Goal: Check status: Check status

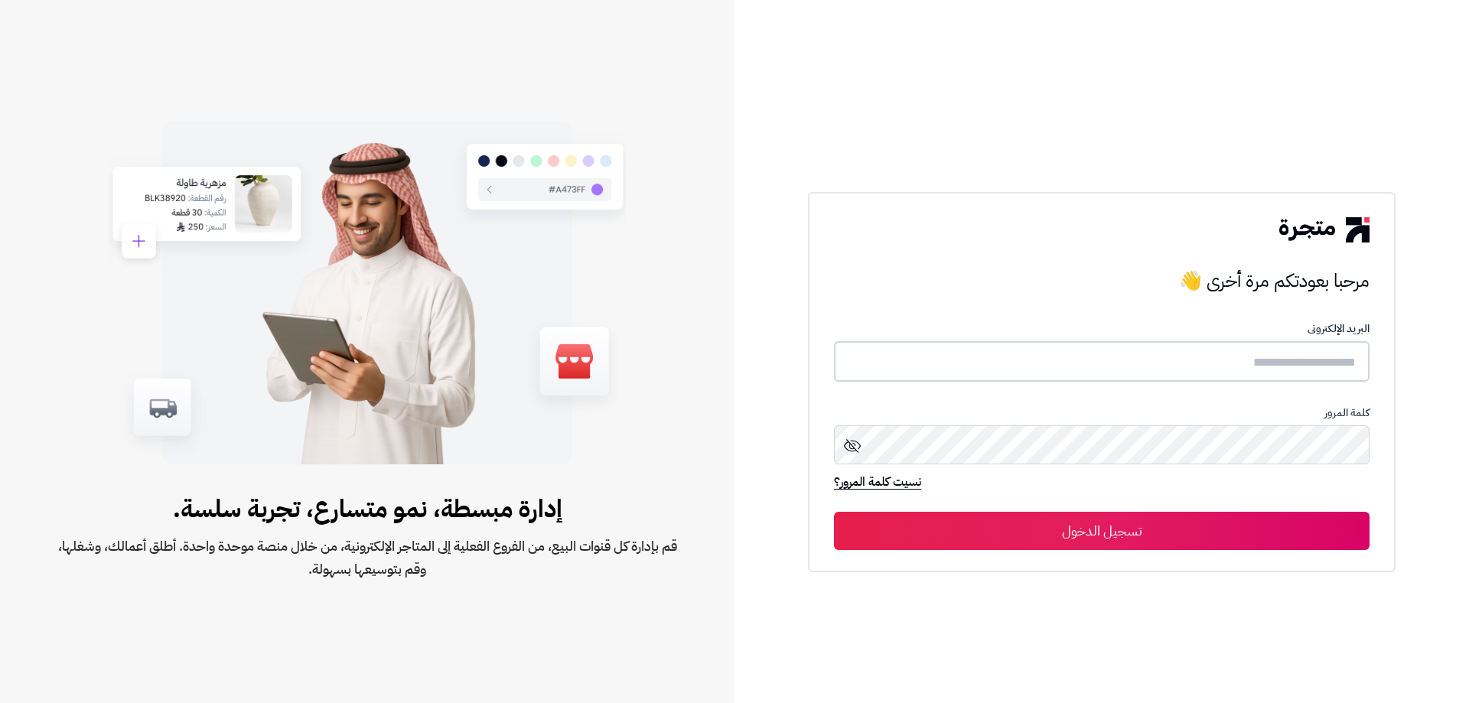
type input "**********"
click at [1093, 522] on button "تسجيل الدخول" at bounding box center [1102, 530] width 536 height 38
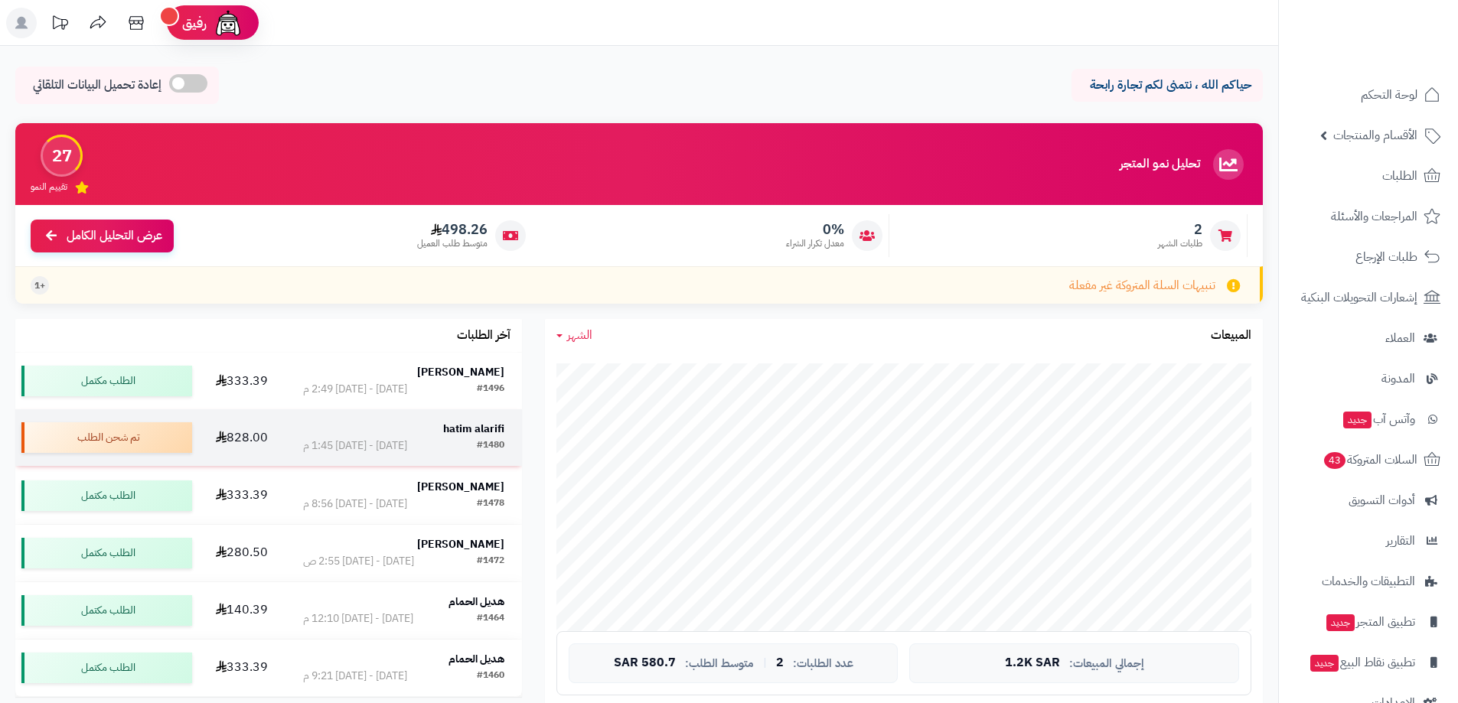
click at [448, 441] on div "#1480 الأربعاء - ٣ سبتمبر ٢٠٢٥ - 1:45 م" at bounding box center [403, 445] width 200 height 15
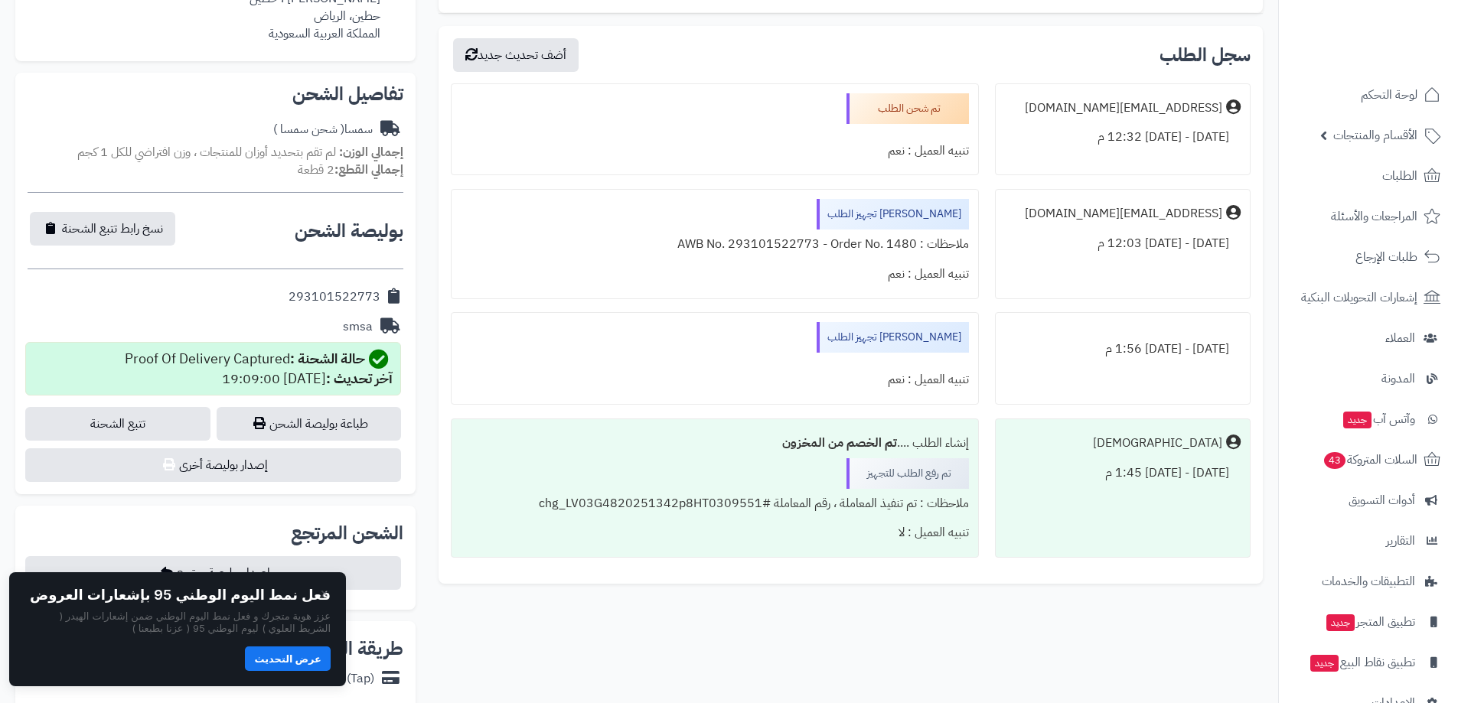
scroll to position [459, 0]
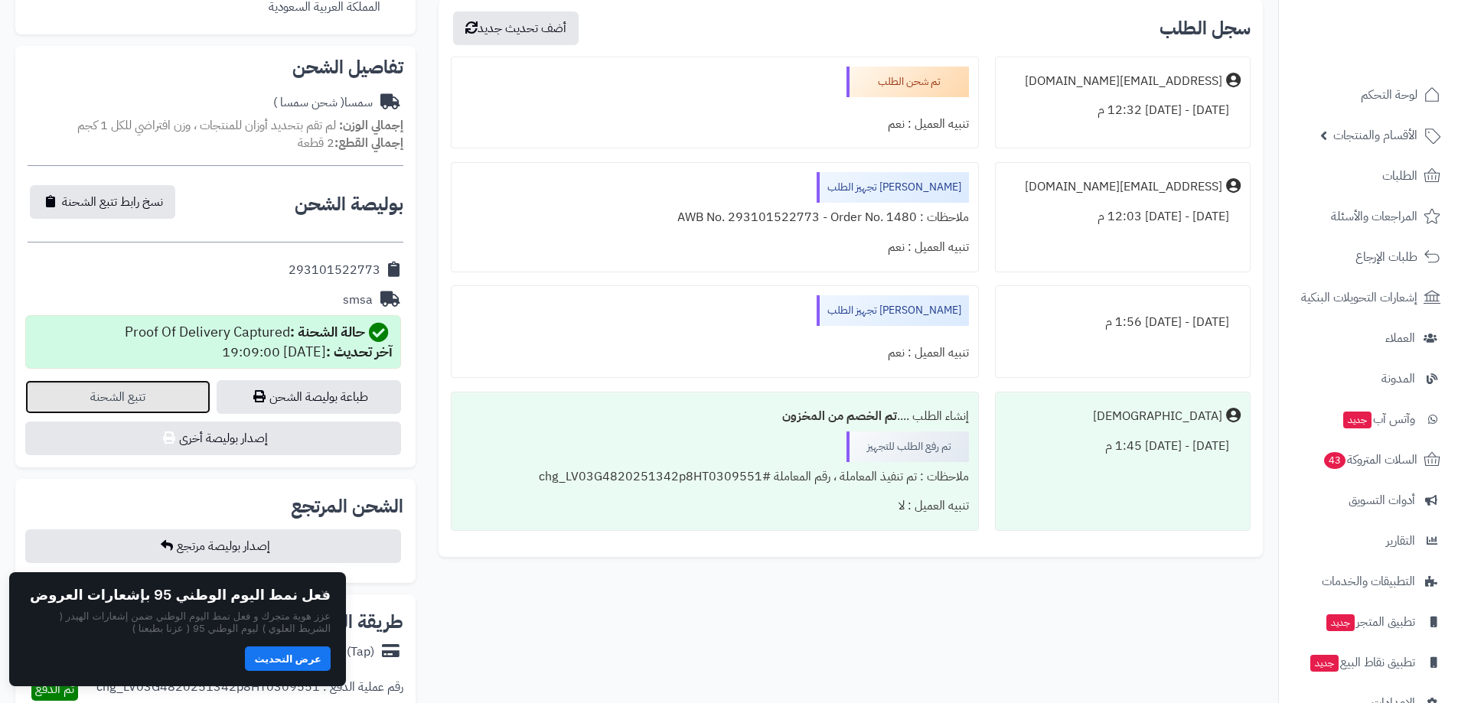
click at [151, 403] on link "تتبع الشحنة" at bounding box center [117, 397] width 185 height 34
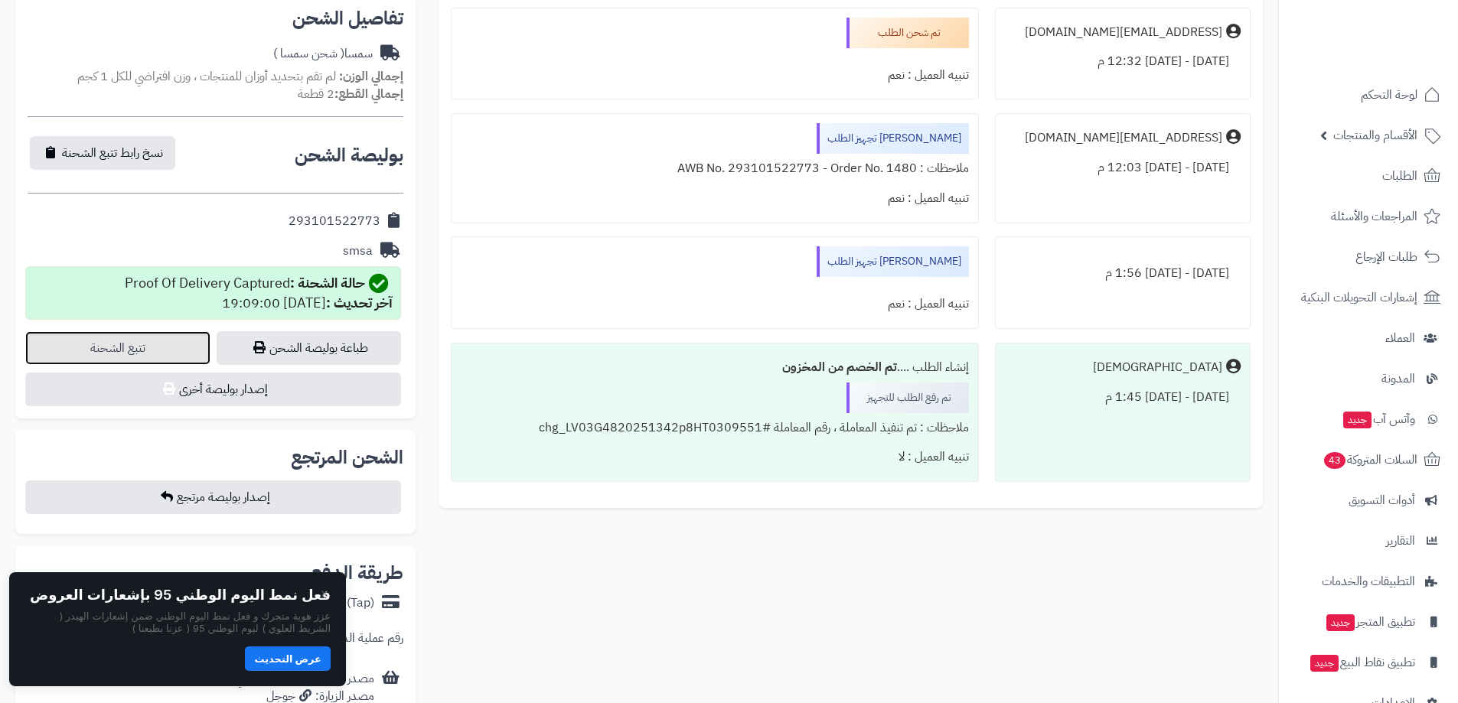
scroll to position [536, 0]
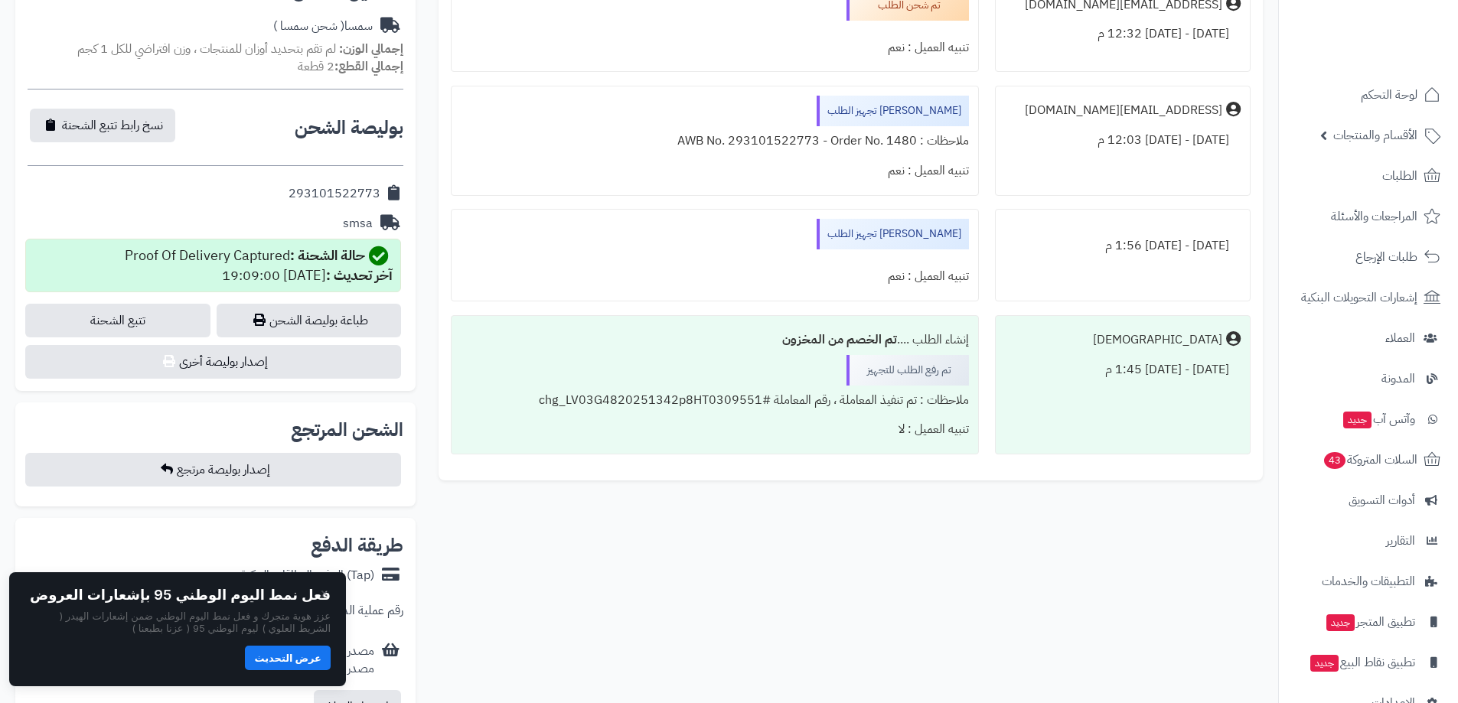
click at [300, 660] on button "عرض التحديث" at bounding box center [288, 658] width 86 height 24
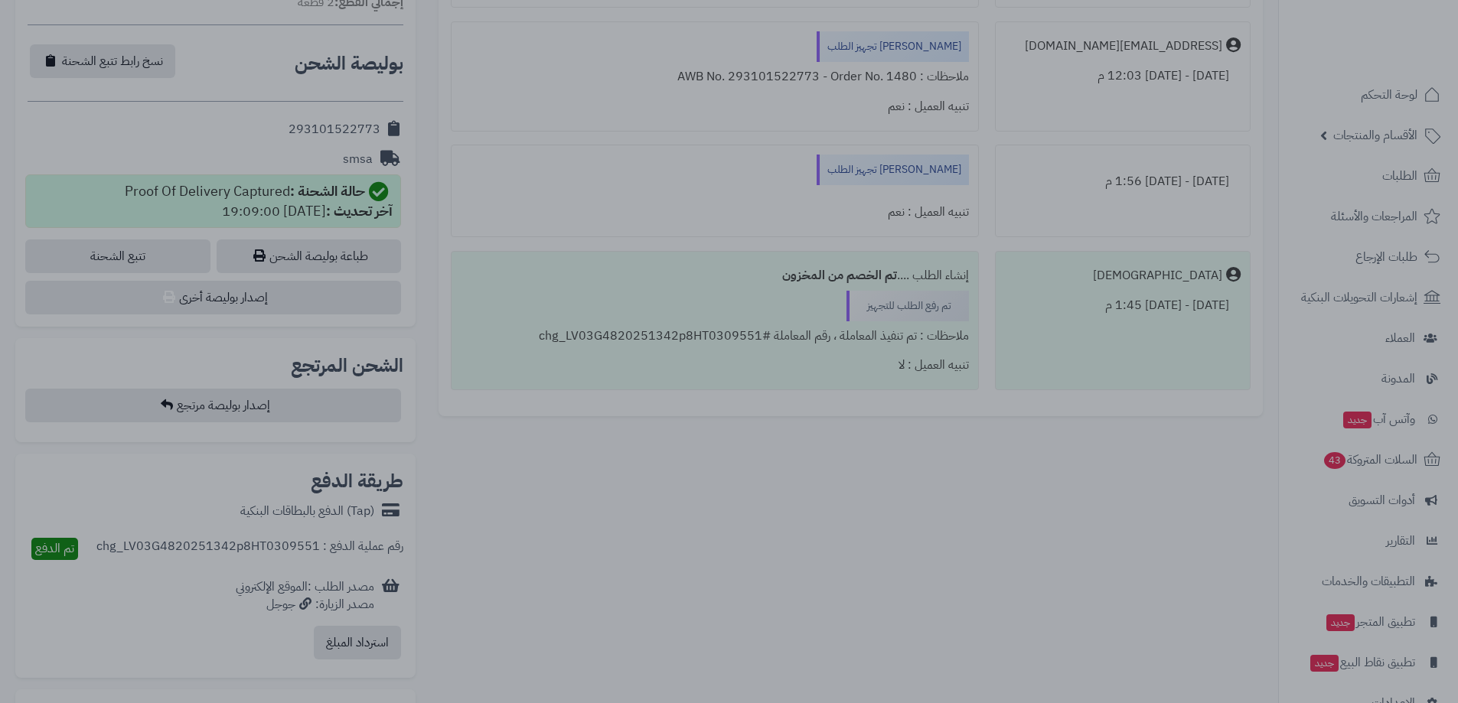
scroll to position [459, 0]
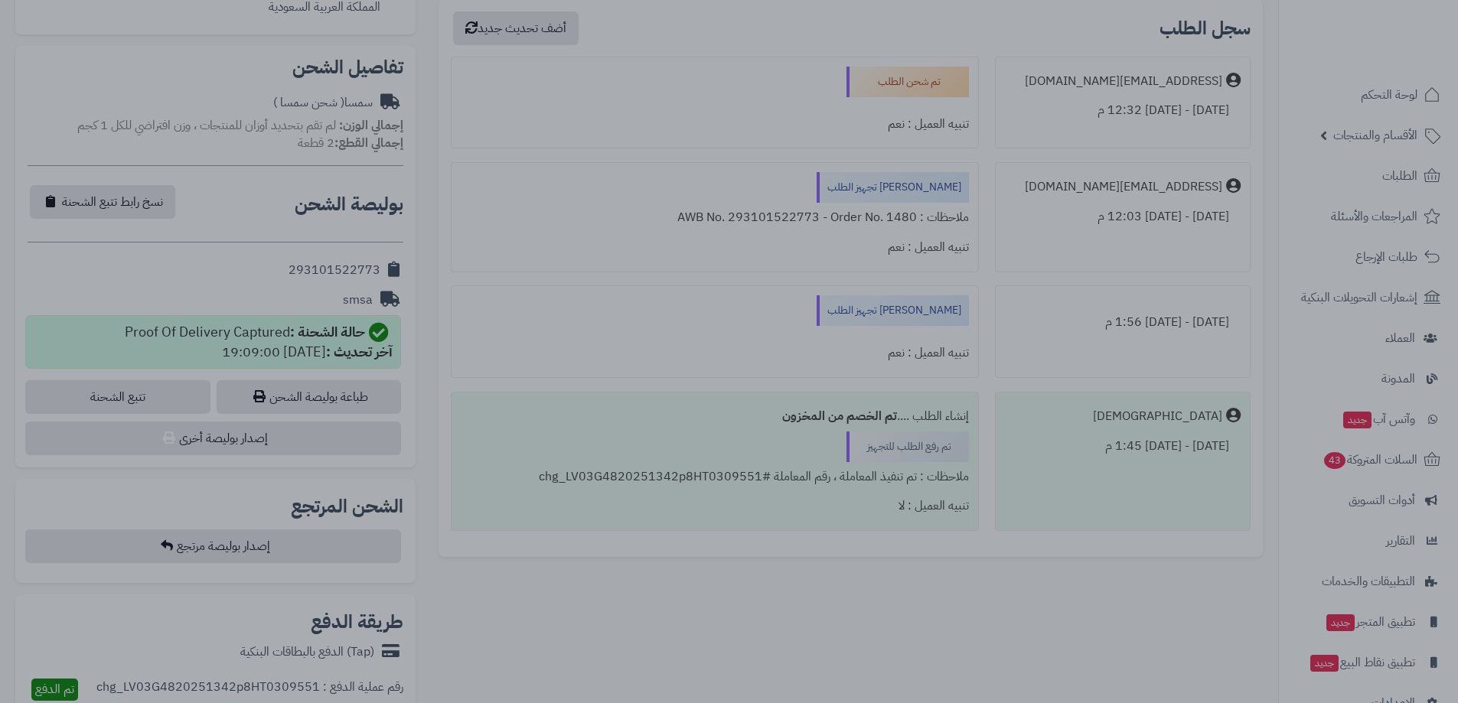
click at [1073, 23] on div at bounding box center [729, 351] width 1458 height 703
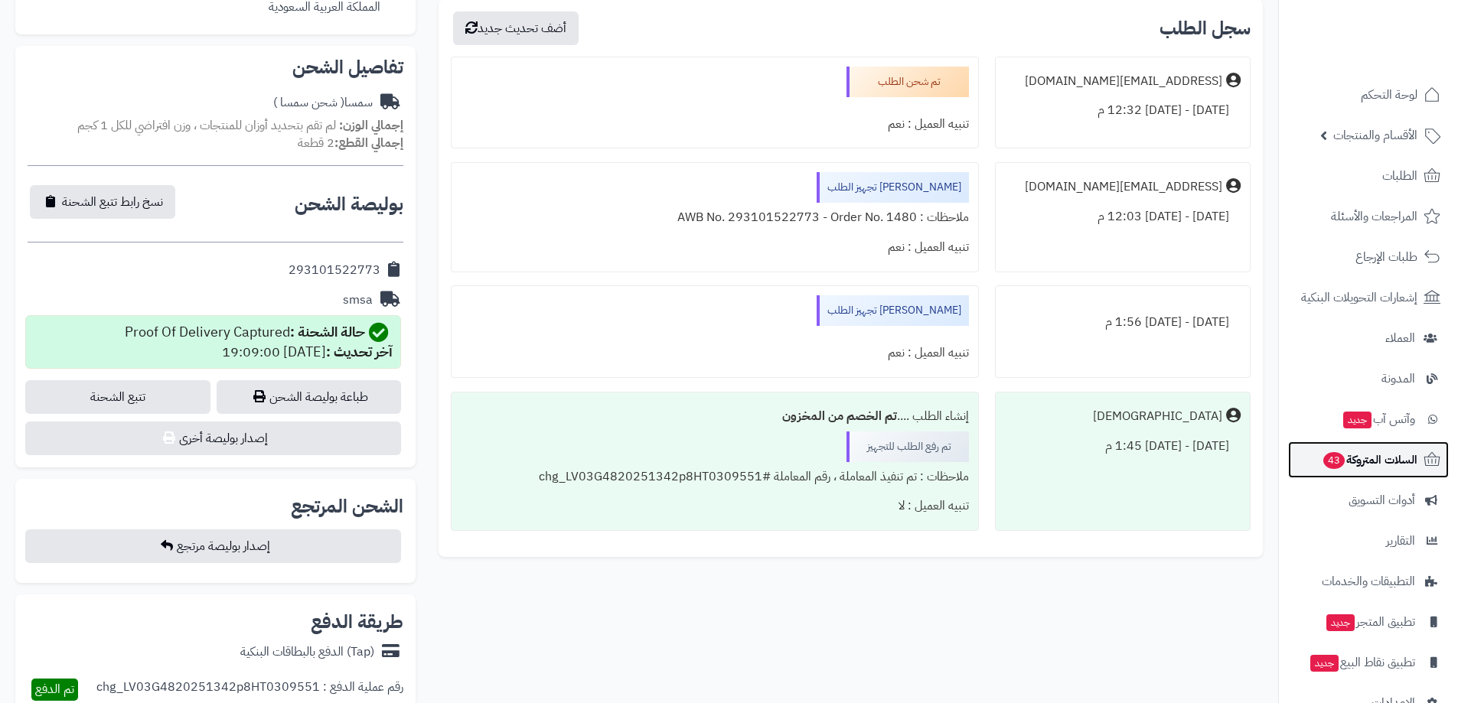
click at [1348, 458] on span "السلات المتروكة 43" at bounding box center [1369, 459] width 96 height 21
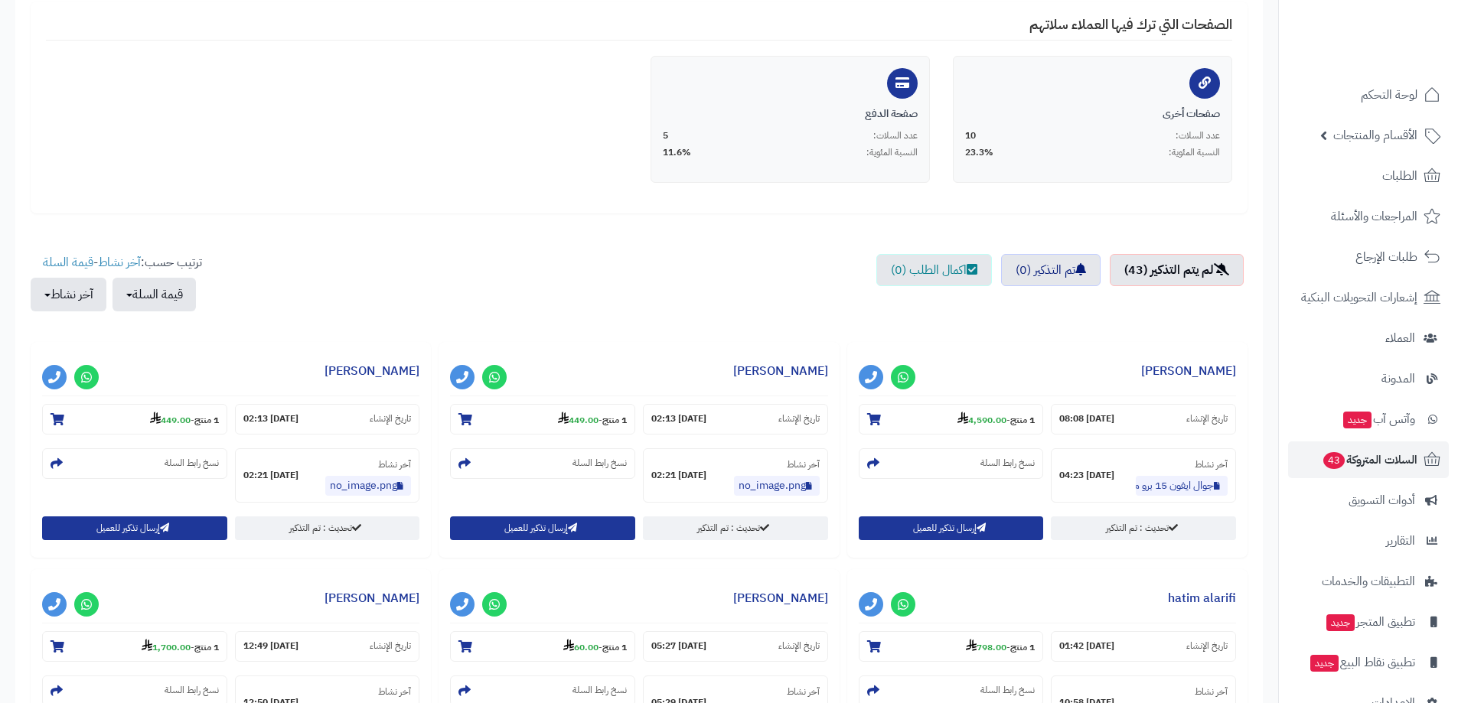
scroll to position [383, 0]
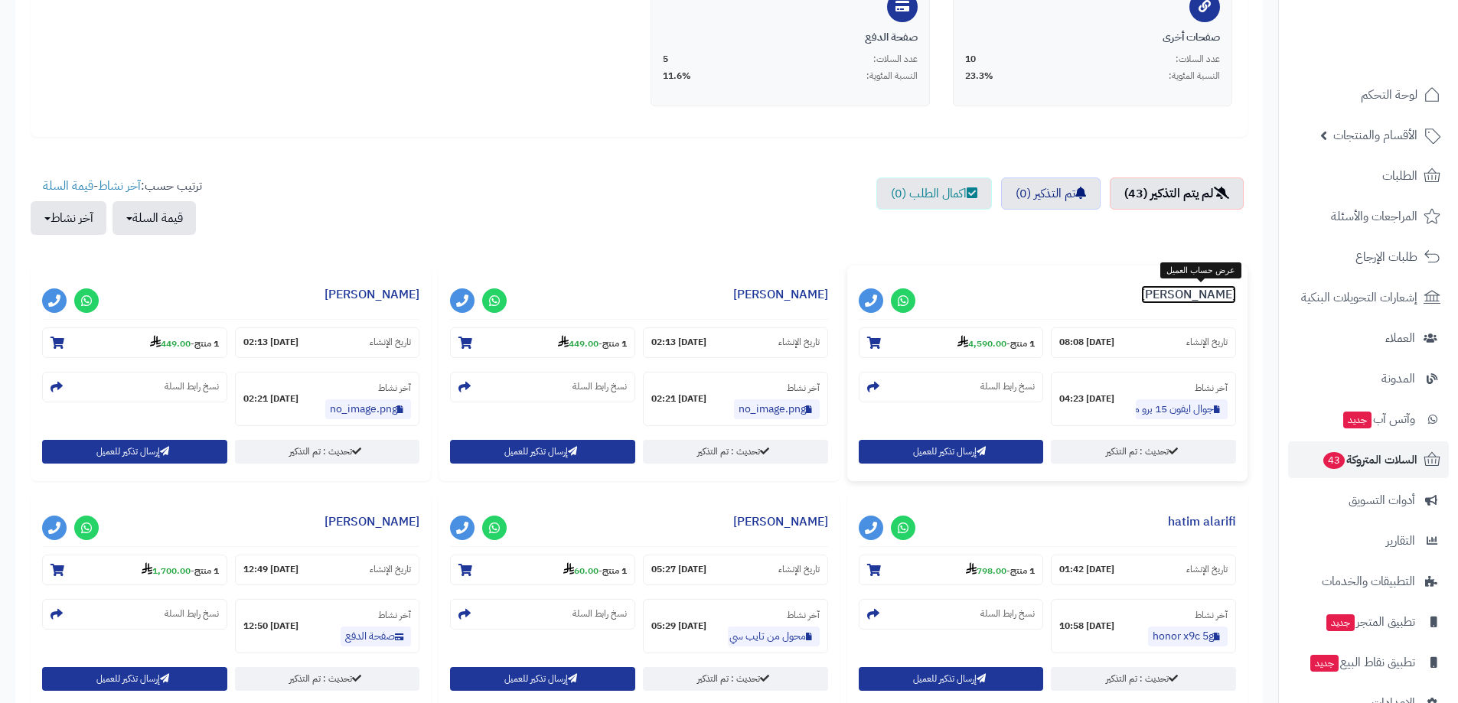
click at [1181, 293] on link "محمد ال سيف" at bounding box center [1188, 294] width 95 height 18
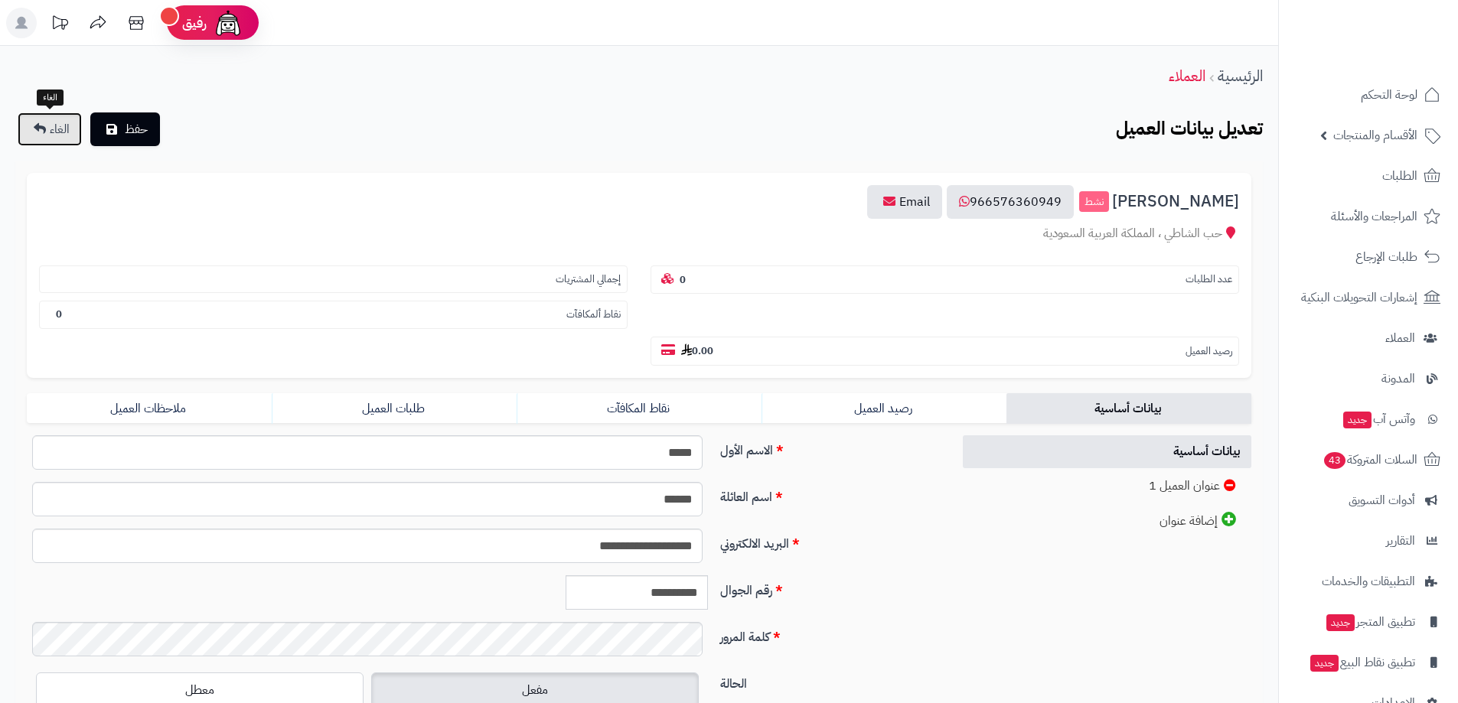
click at [40, 135] on link "الغاء" at bounding box center [50, 129] width 64 height 34
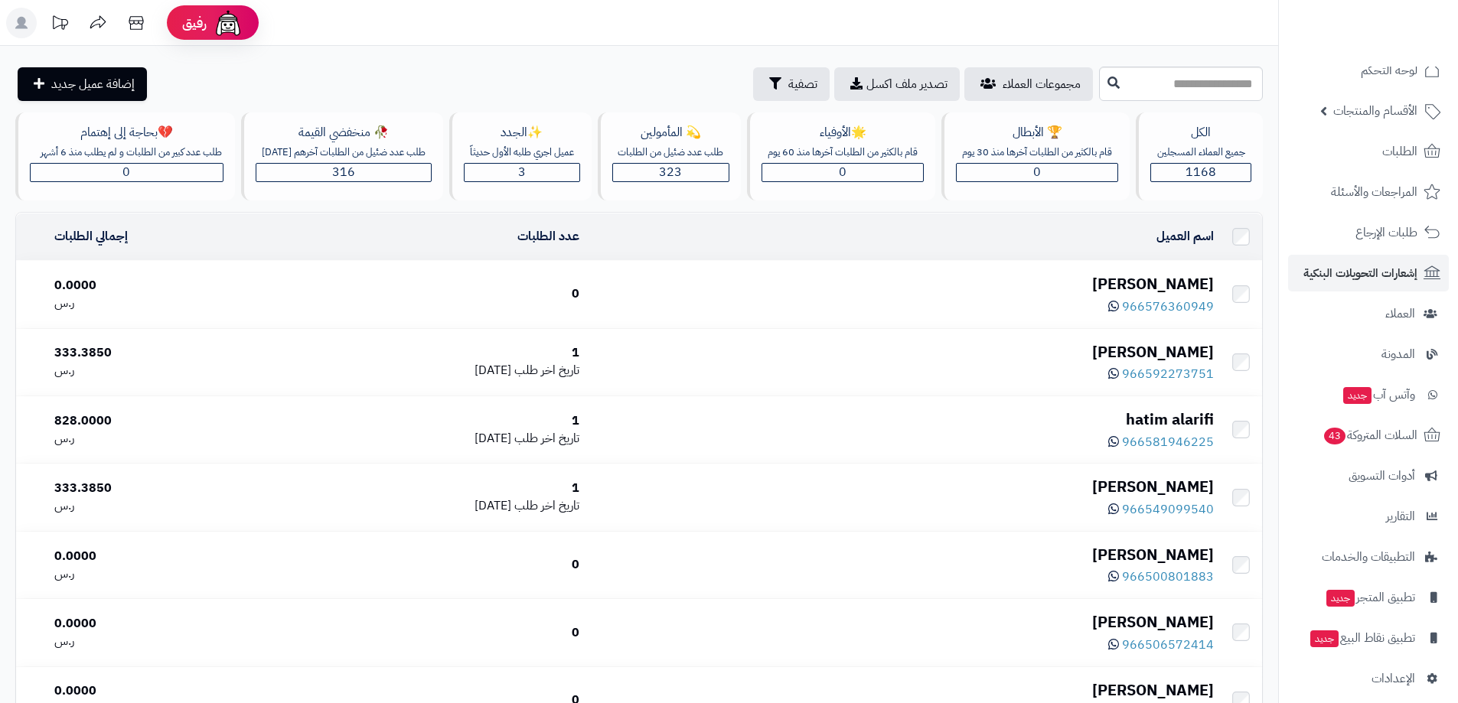
scroll to position [37, 0]
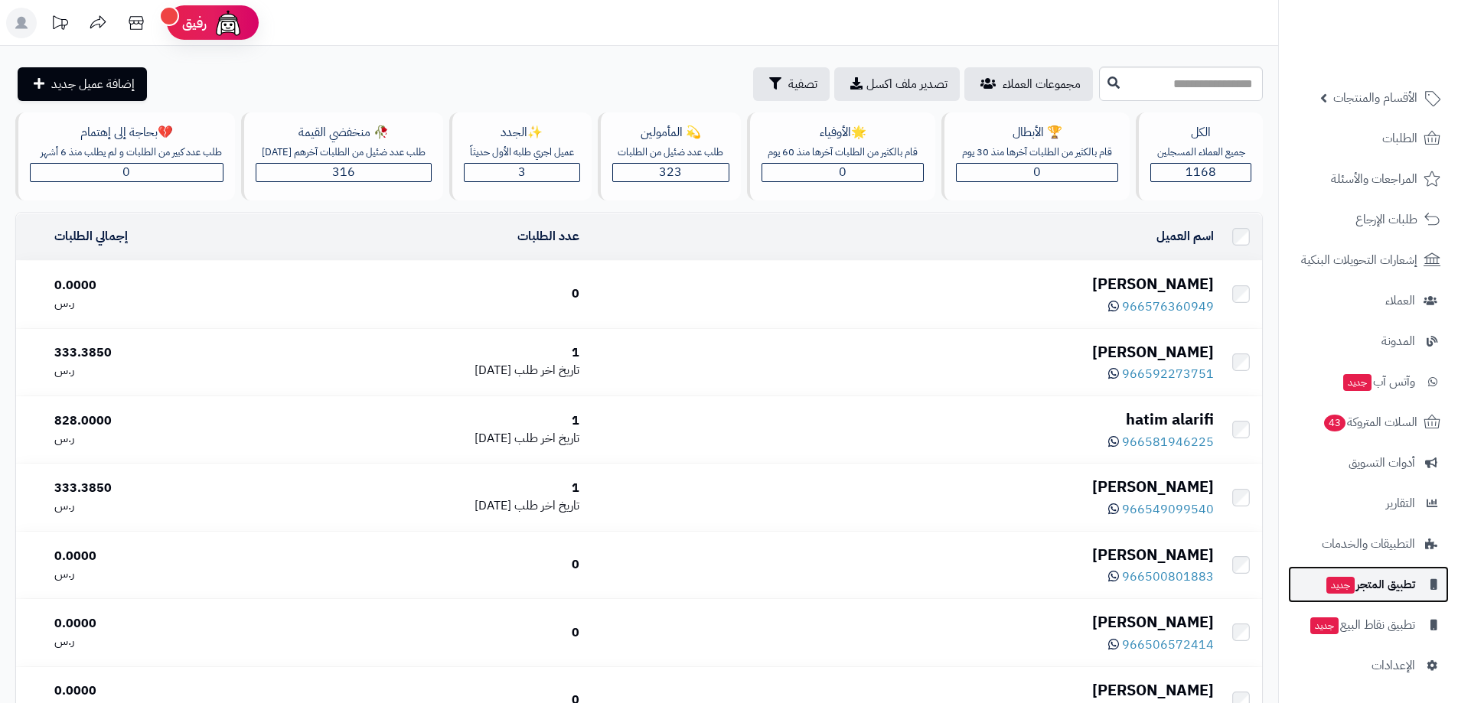
click at [1380, 578] on span "تطبيق المتجر جديد" at bounding box center [1369, 584] width 90 height 21
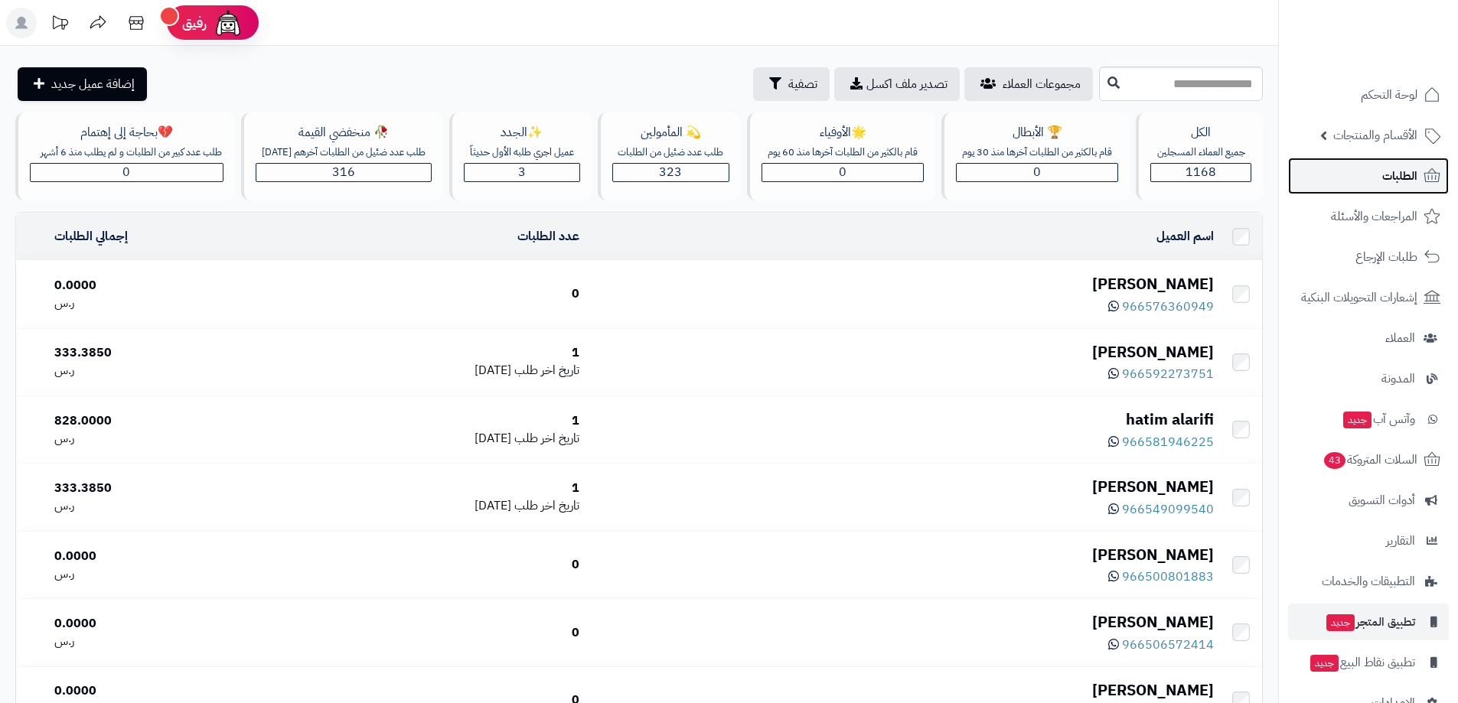
click at [1386, 167] on span "الطلبات" at bounding box center [1399, 175] width 35 height 21
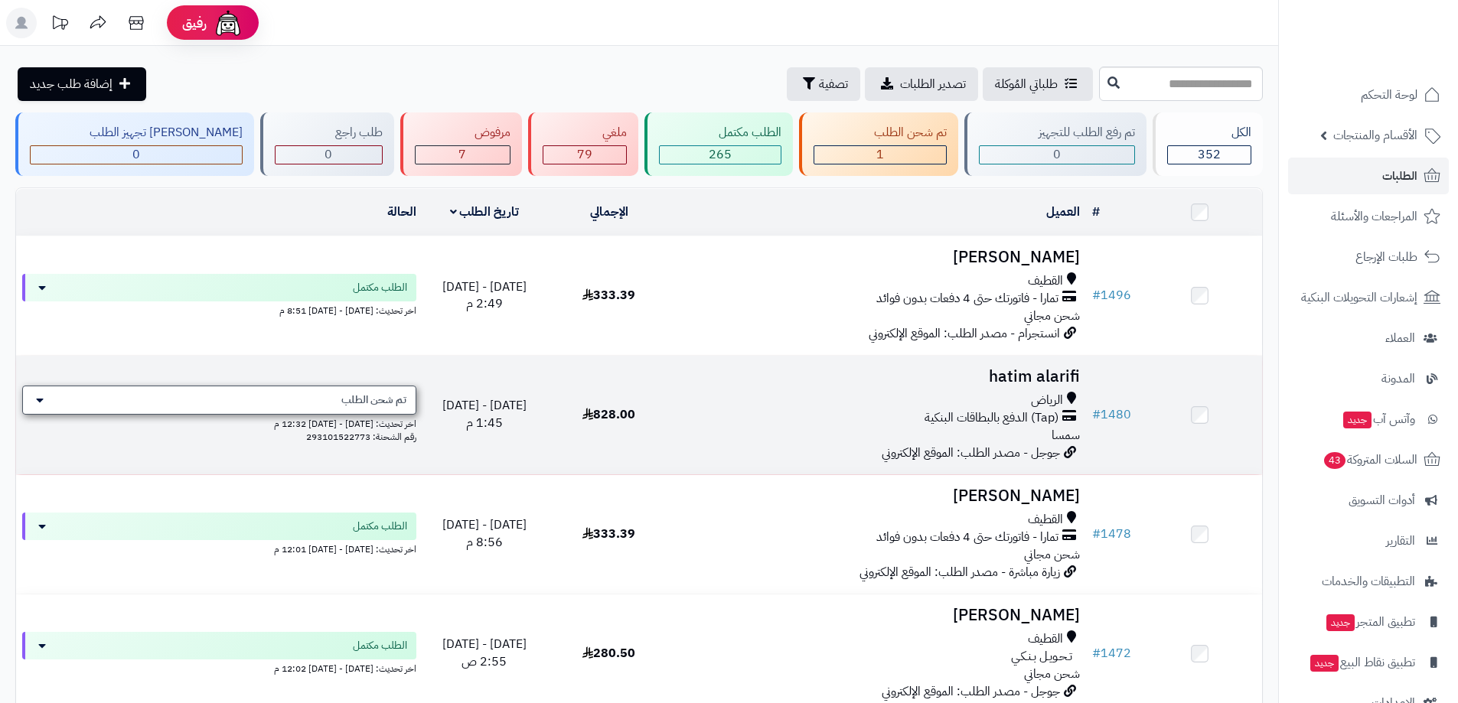
click at [60, 399] on div "تم شحن الطلب" at bounding box center [219, 400] width 394 height 29
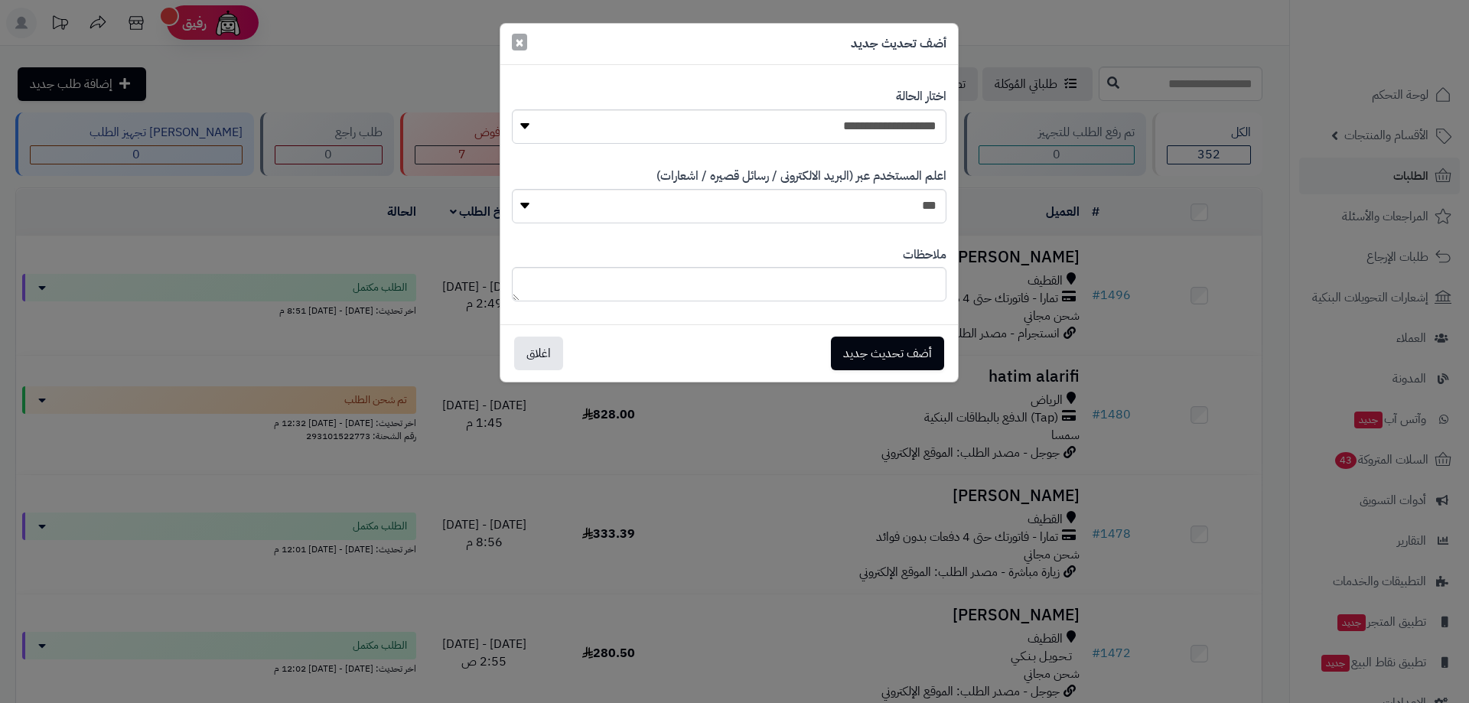
click at [515, 46] on span "×" at bounding box center [519, 42] width 9 height 23
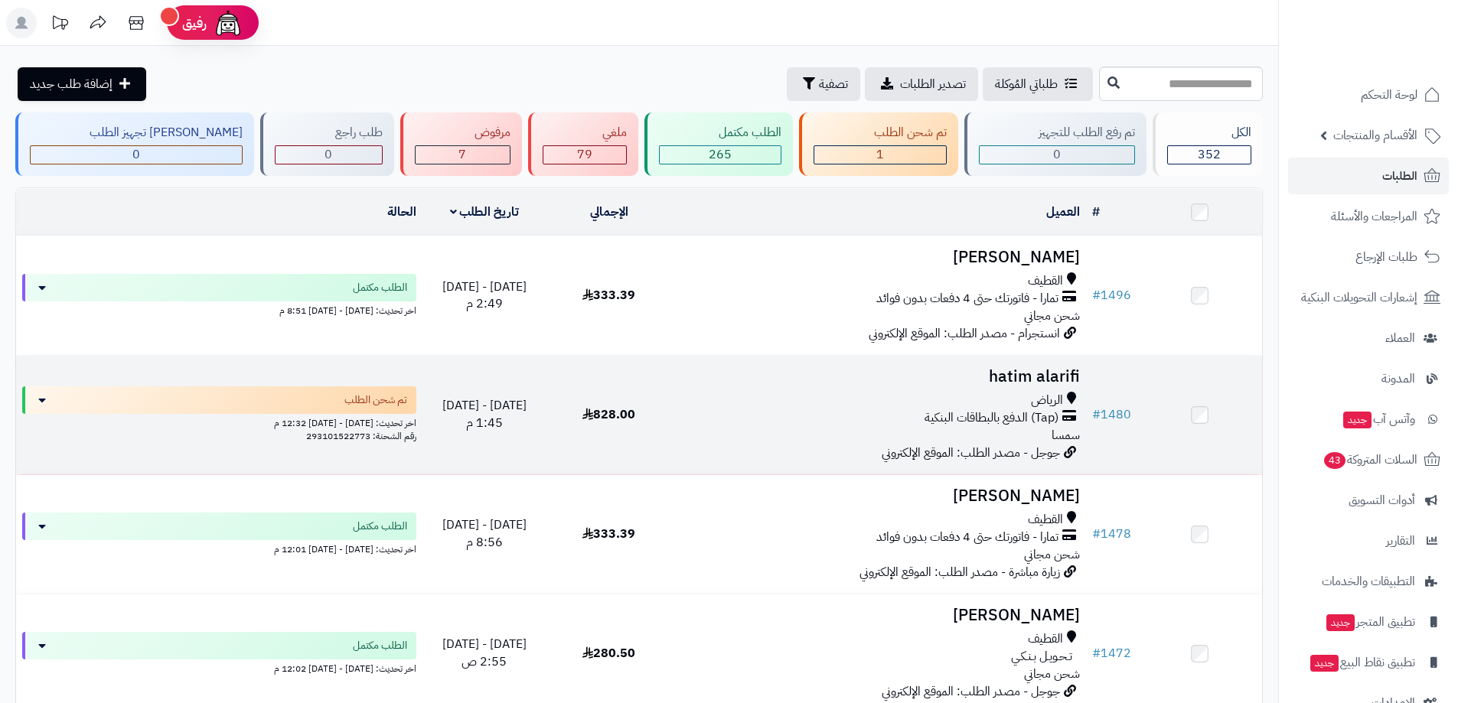
click at [774, 396] on div "الرياض" at bounding box center [878, 401] width 402 height 18
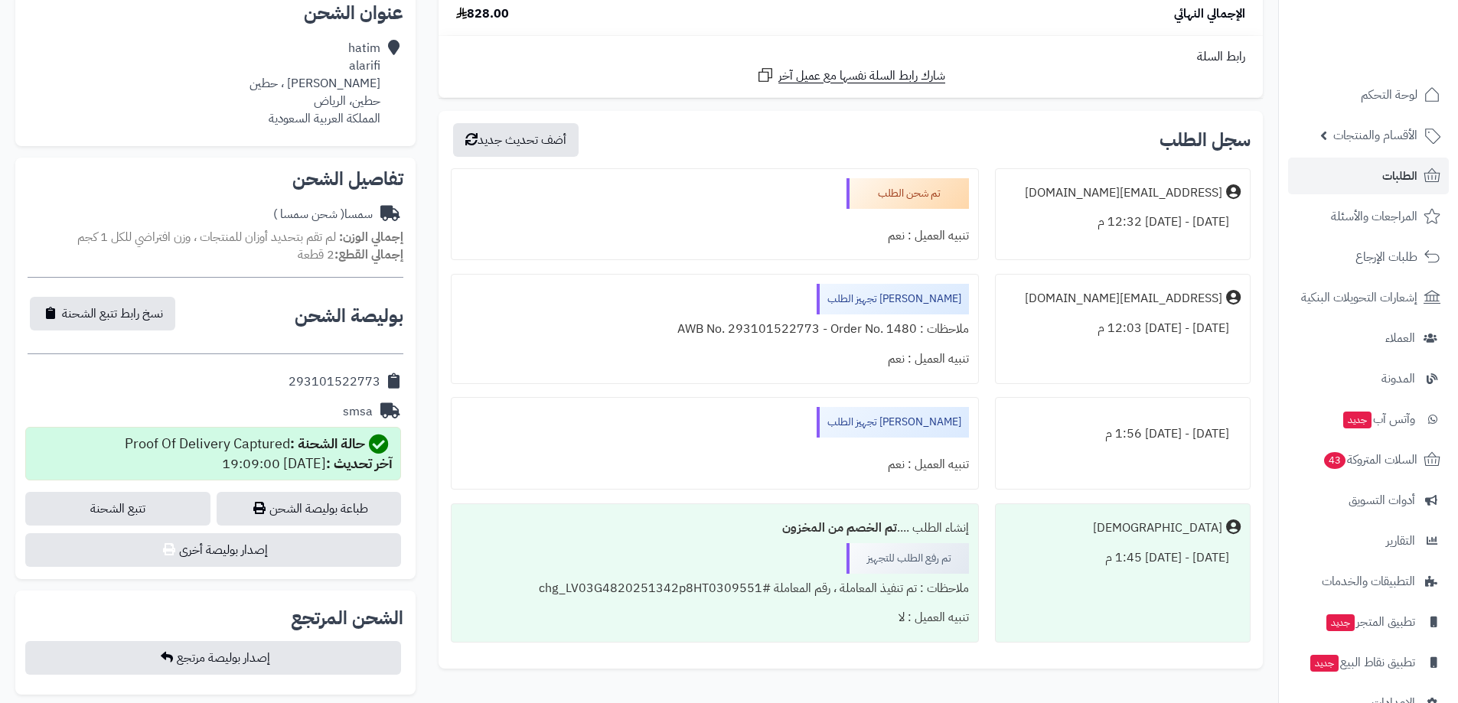
scroll to position [321, 0]
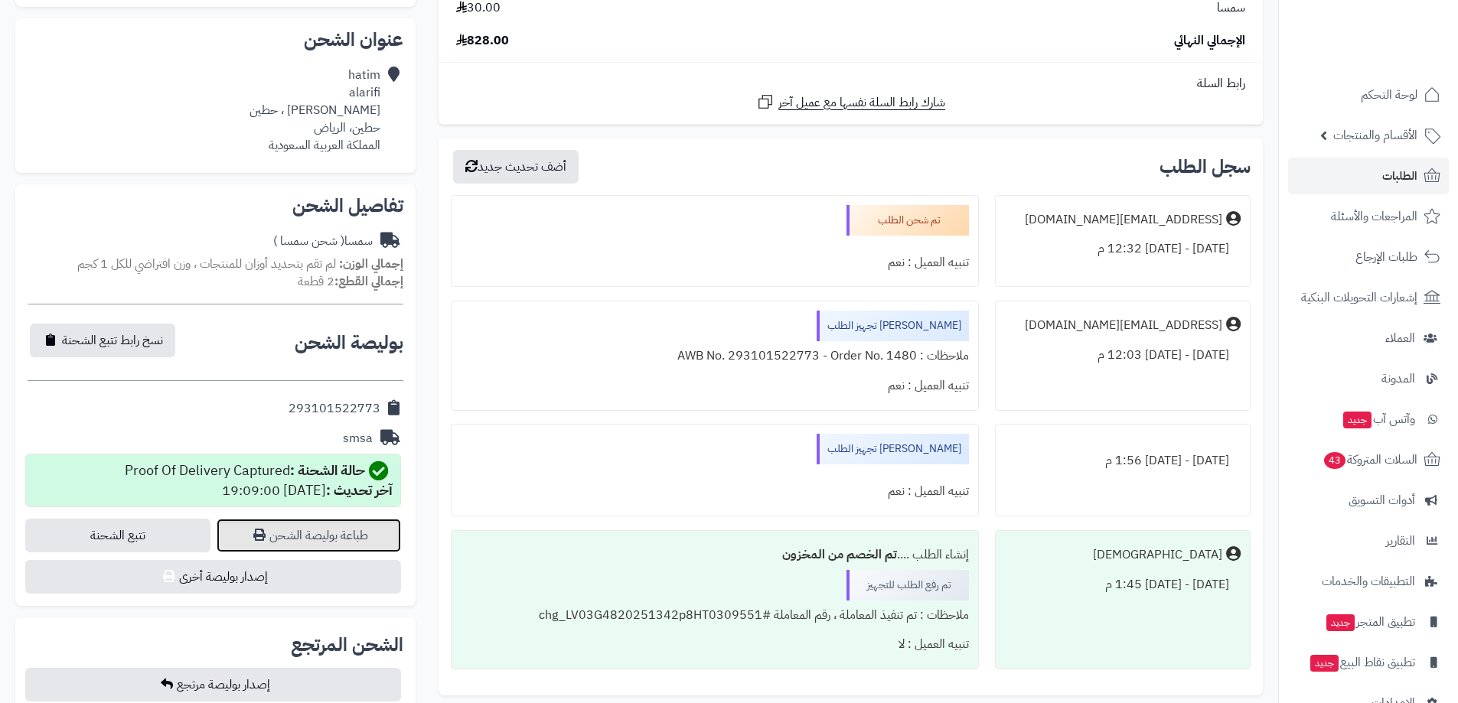
click at [318, 527] on link "طباعة بوليصة الشحن" at bounding box center [309, 536] width 185 height 34
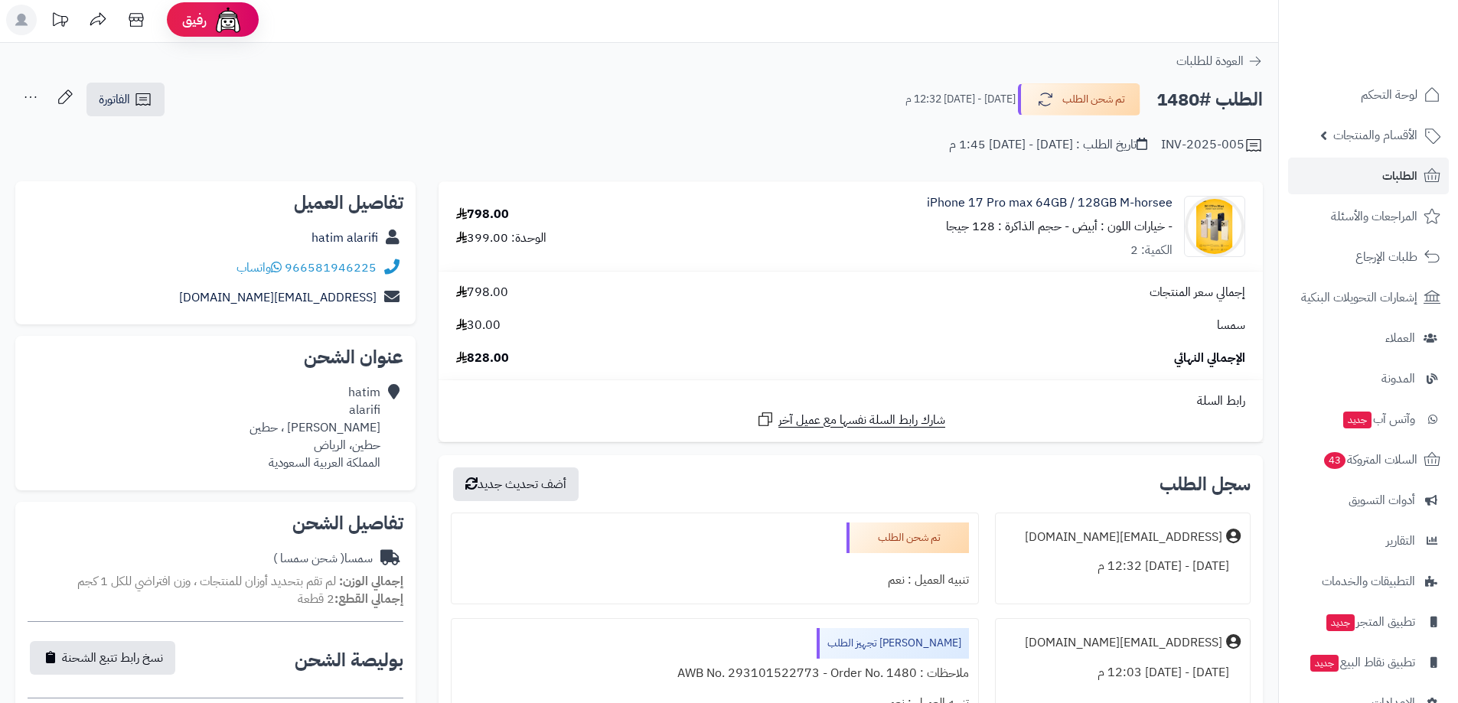
scroll to position [0, 0]
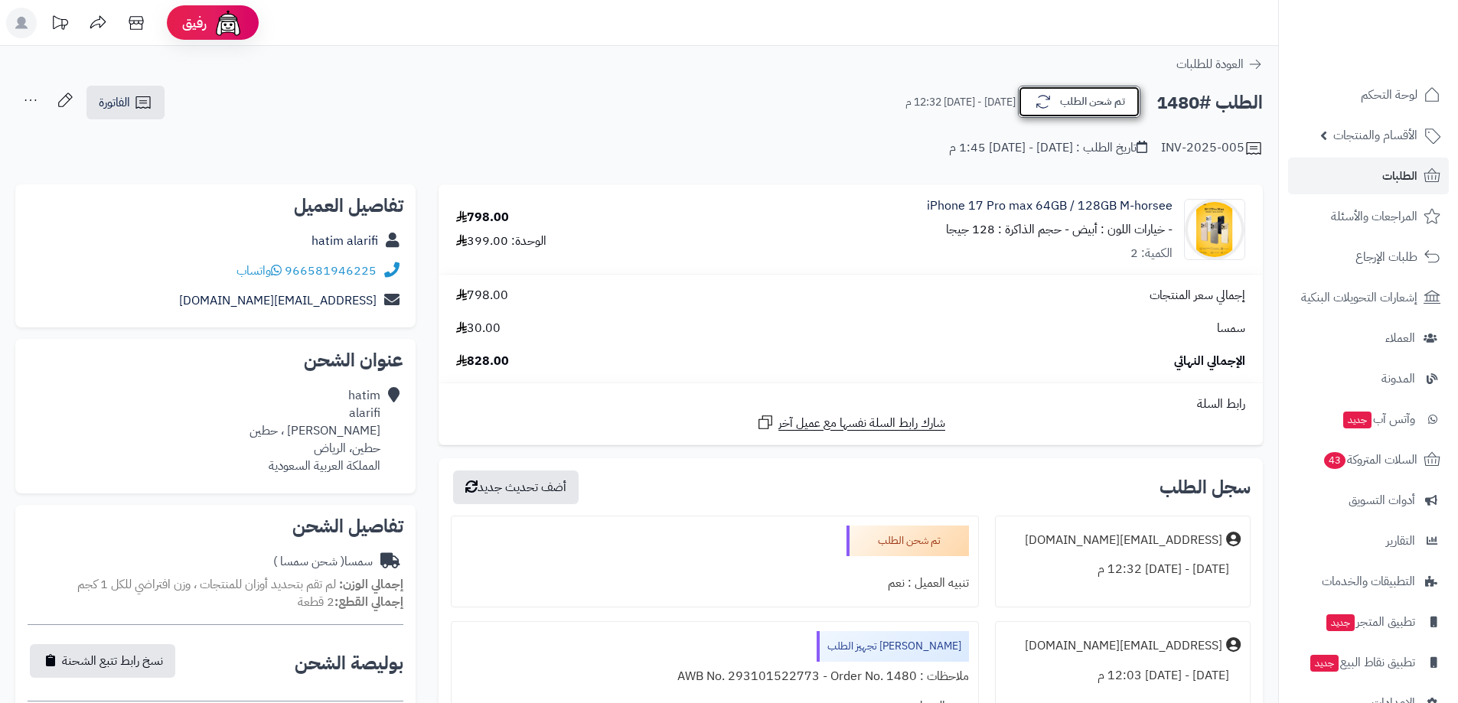
click at [1030, 108] on button "تم شحن الطلب" at bounding box center [1079, 102] width 122 height 32
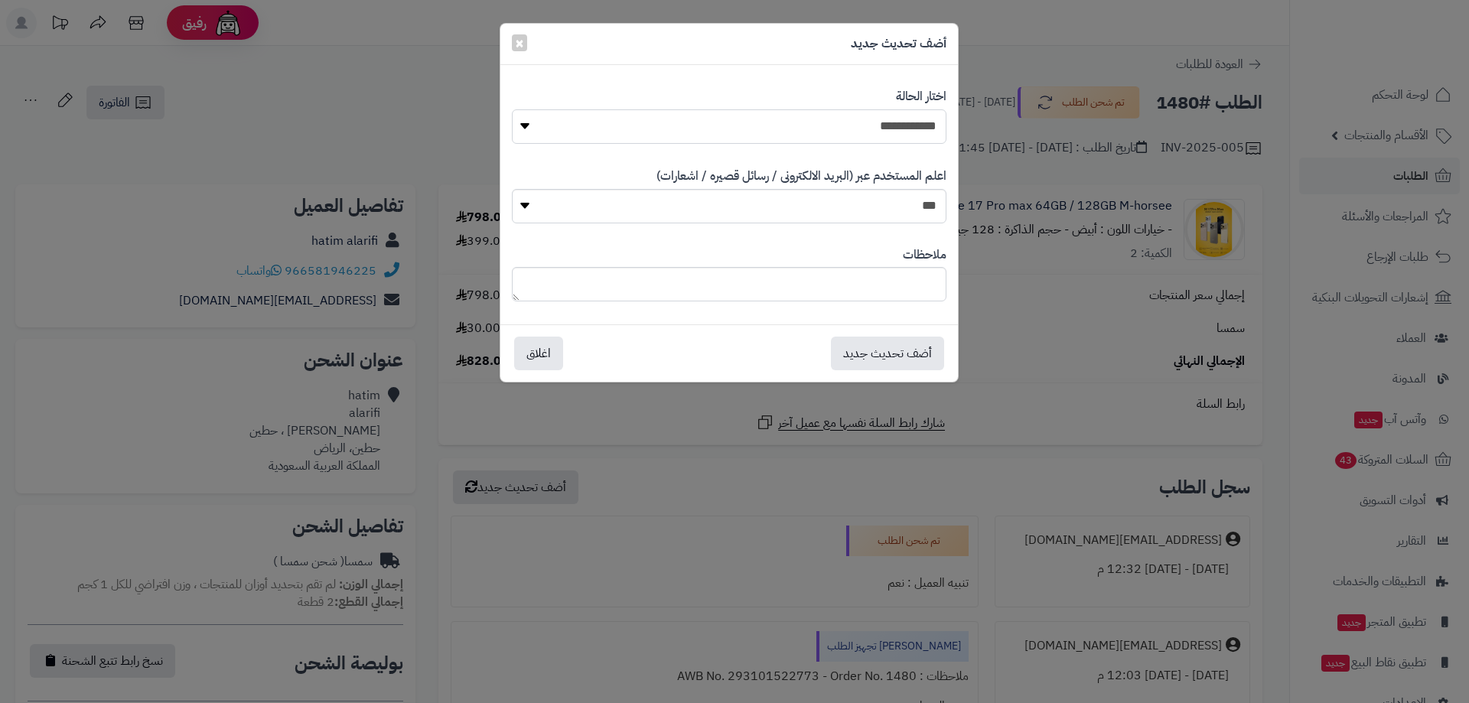
click at [734, 127] on select "**********" at bounding box center [729, 126] width 435 height 34
select select "*"
click at [512, 109] on select "**********" at bounding box center [729, 126] width 435 height 34
click at [722, 197] on select "*** **" at bounding box center [729, 206] width 435 height 34
select select "*"
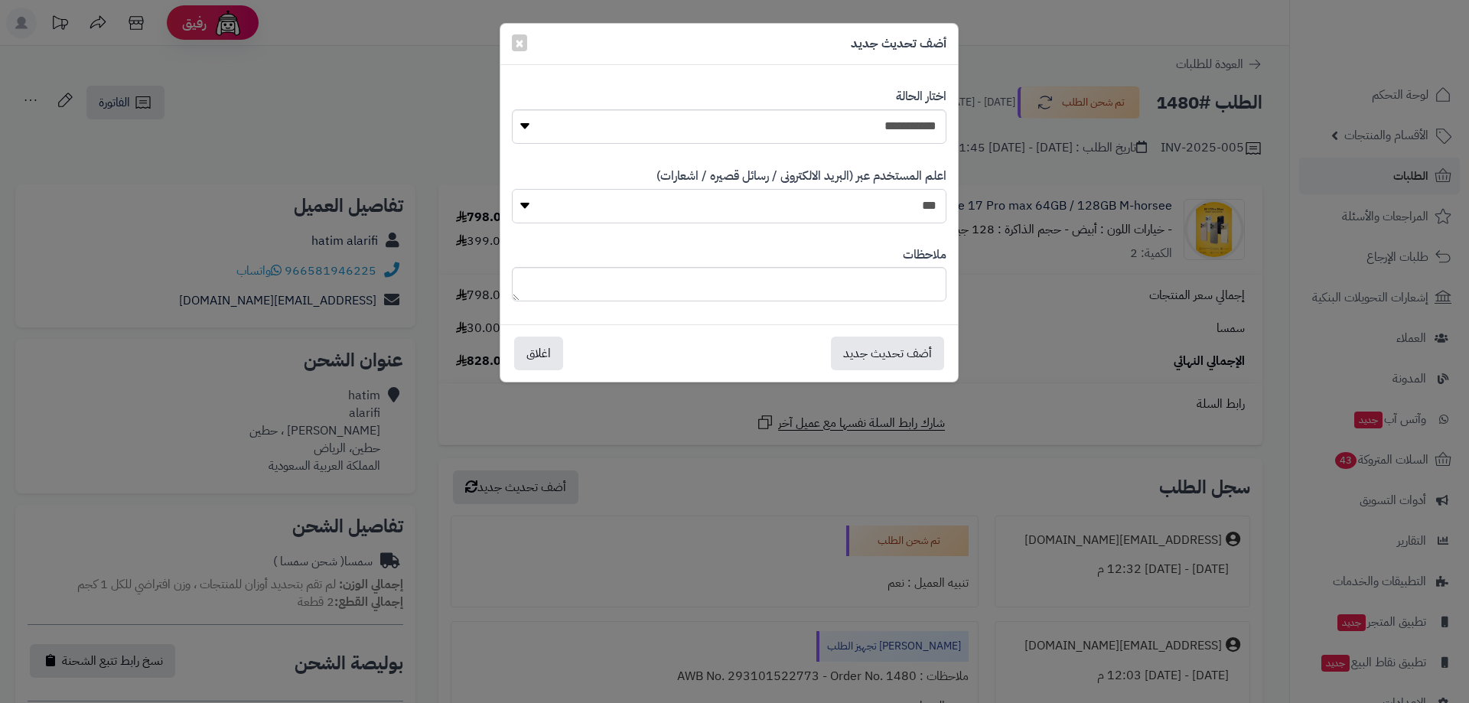
click at [512, 189] on select "*** **" at bounding box center [729, 206] width 435 height 34
click at [856, 352] on button "أضف تحديث جديد" at bounding box center [887, 353] width 113 height 34
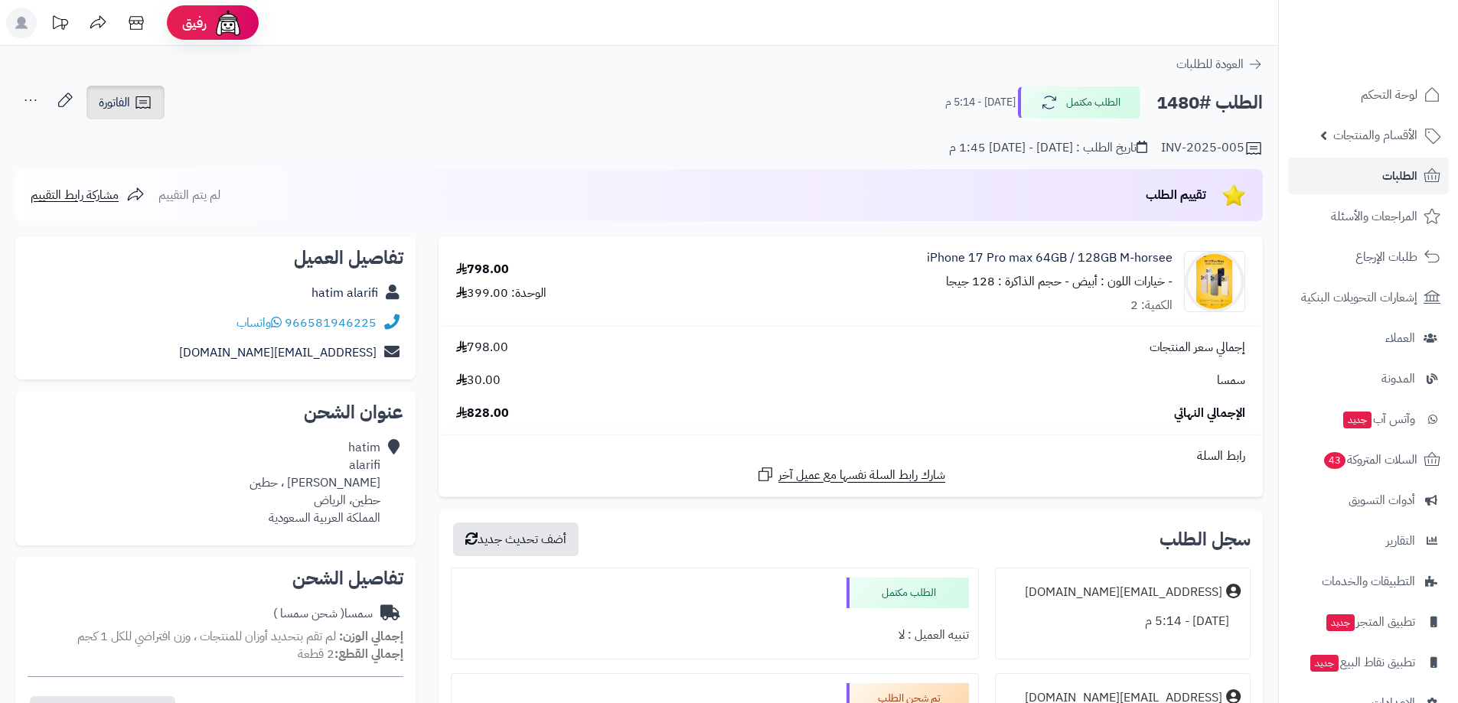
click at [119, 100] on span "الفاتورة" at bounding box center [114, 102] width 31 height 18
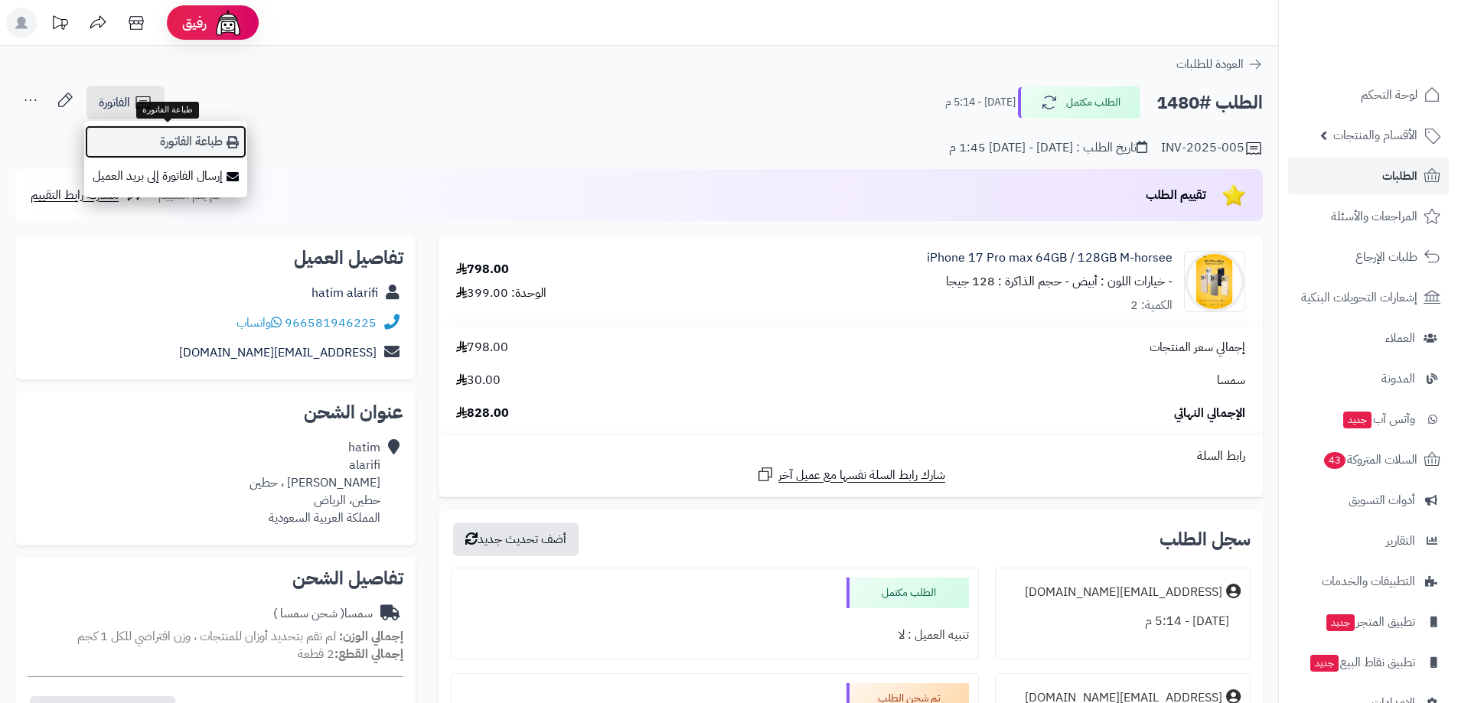
click at [184, 148] on link "طباعة الفاتورة" at bounding box center [165, 142] width 163 height 34
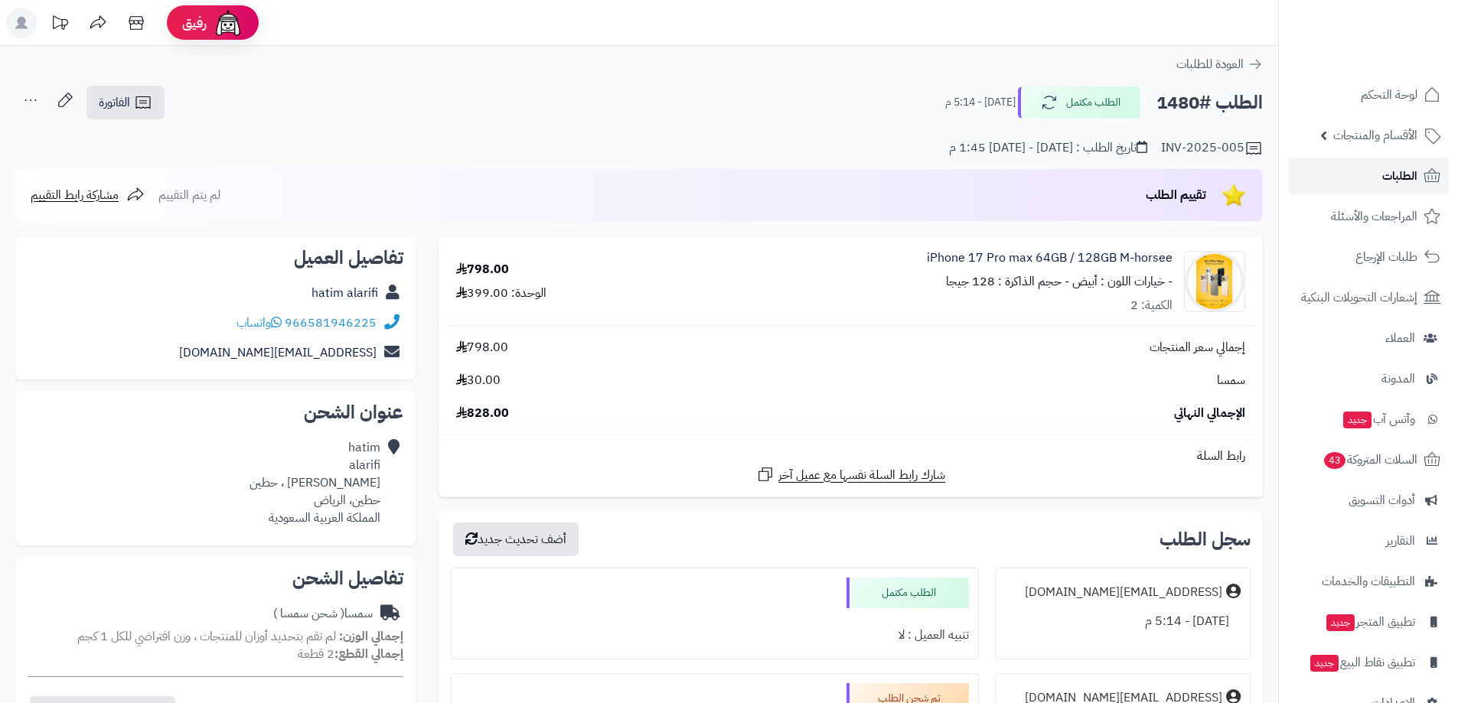
click at [1398, 168] on span "الطلبات" at bounding box center [1399, 175] width 35 height 21
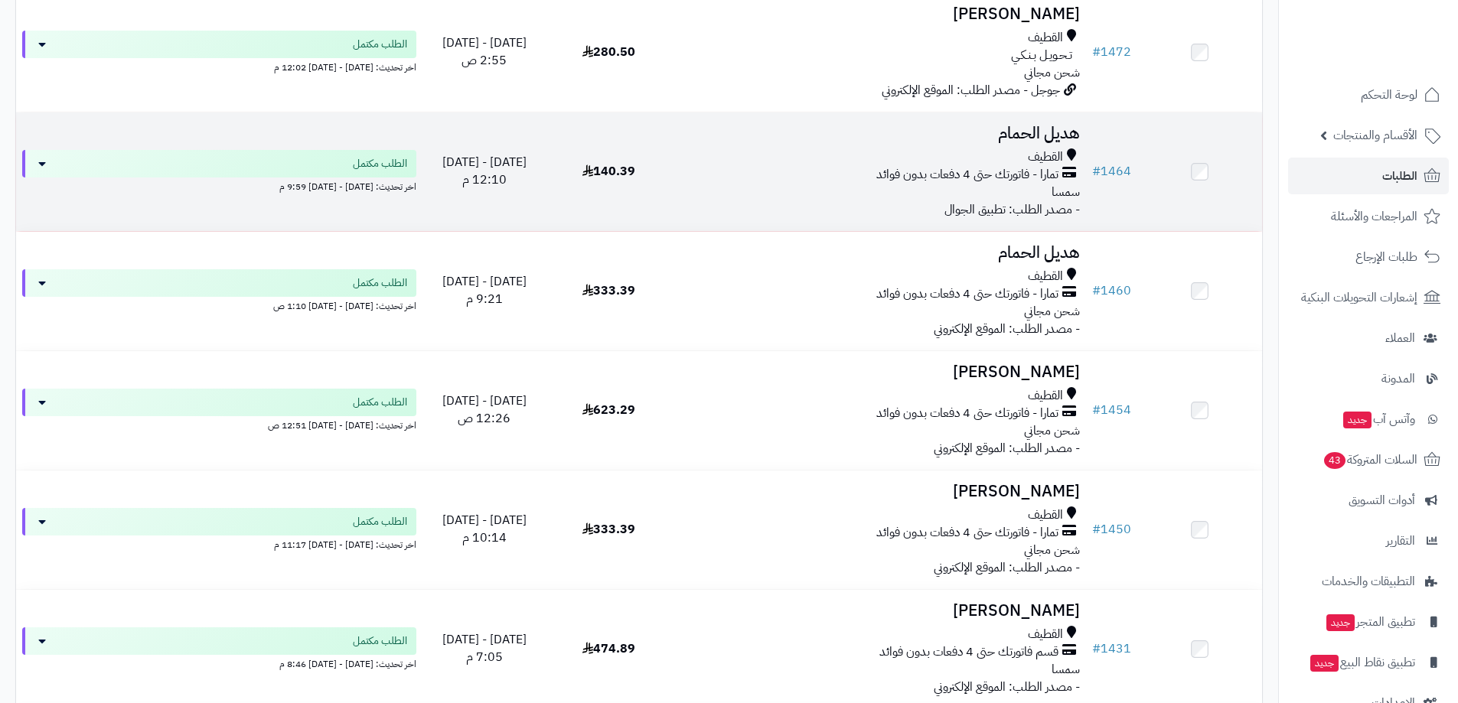
scroll to position [612, 0]
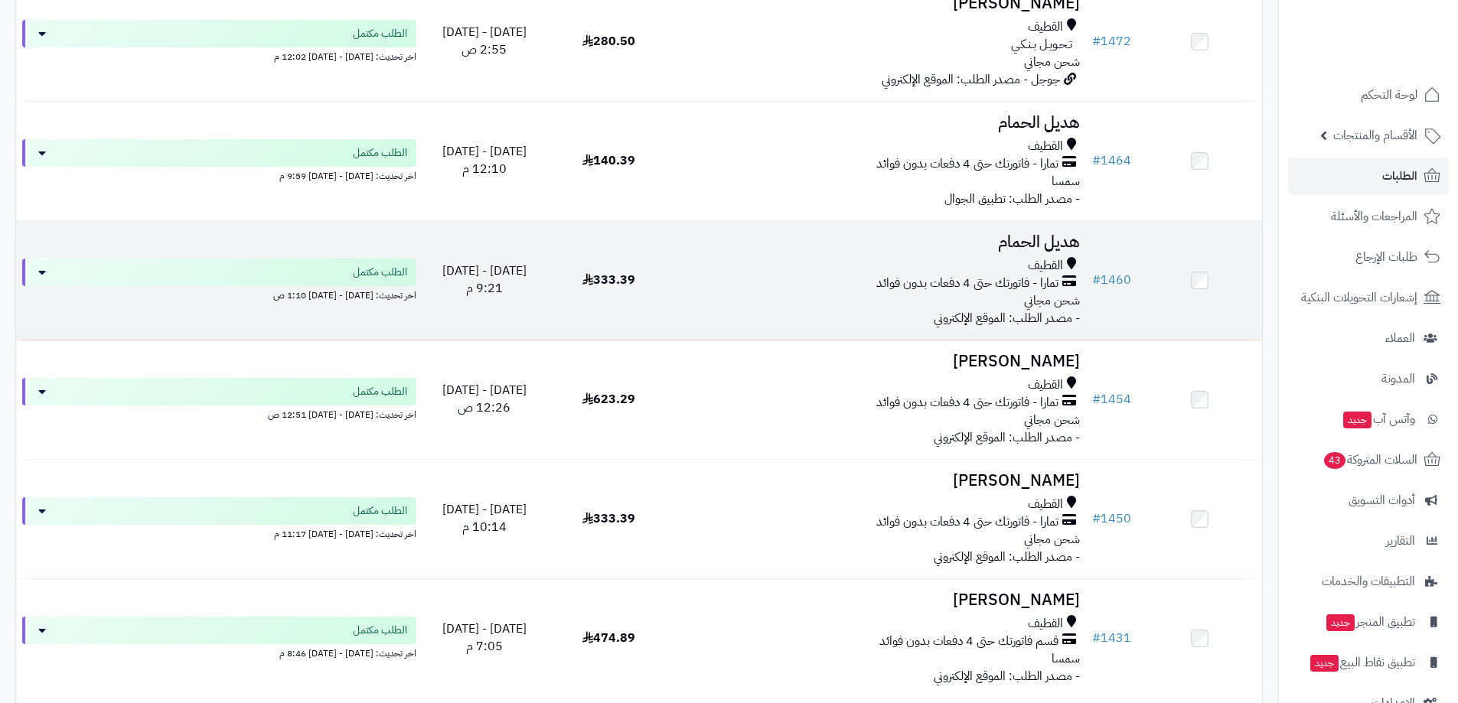
click at [832, 248] on h3 "هديل الحمام" at bounding box center [878, 242] width 402 height 18
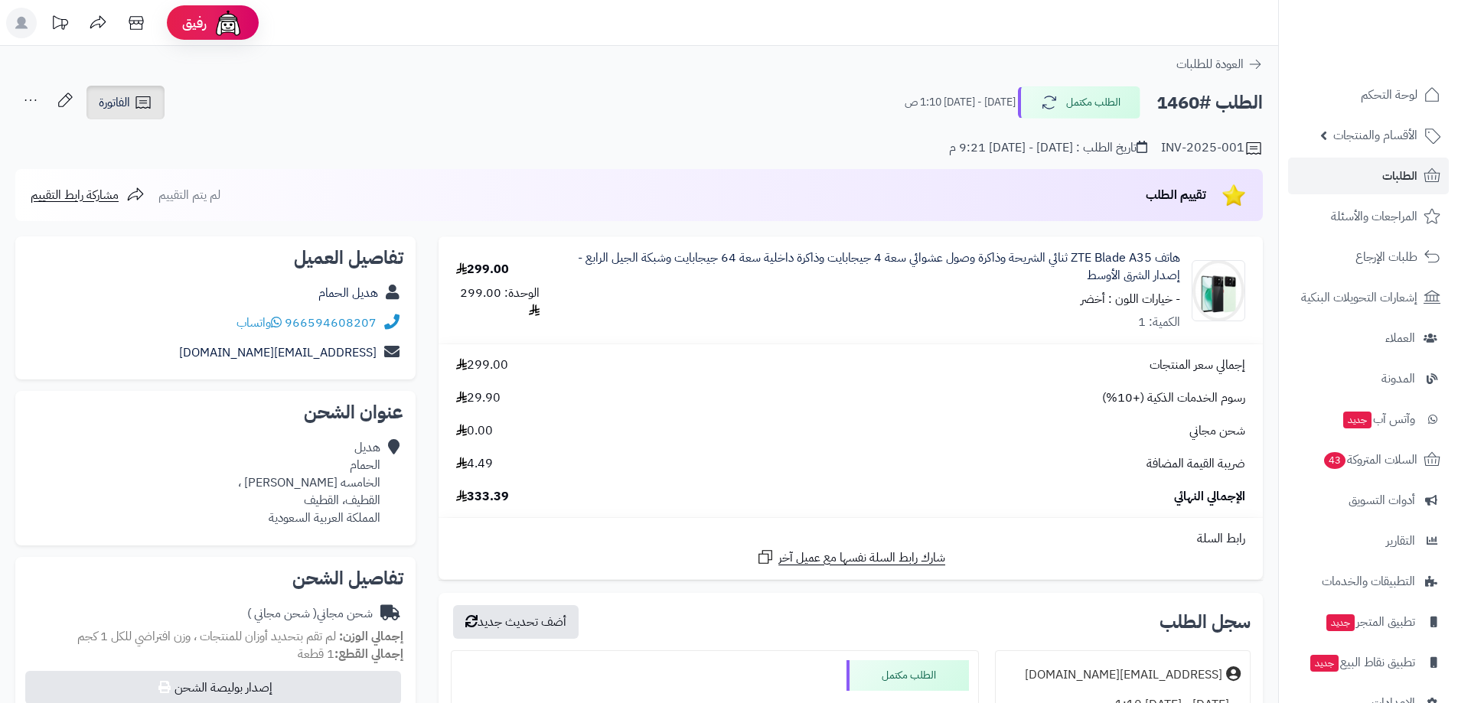
click at [139, 103] on icon at bounding box center [143, 102] width 18 height 18
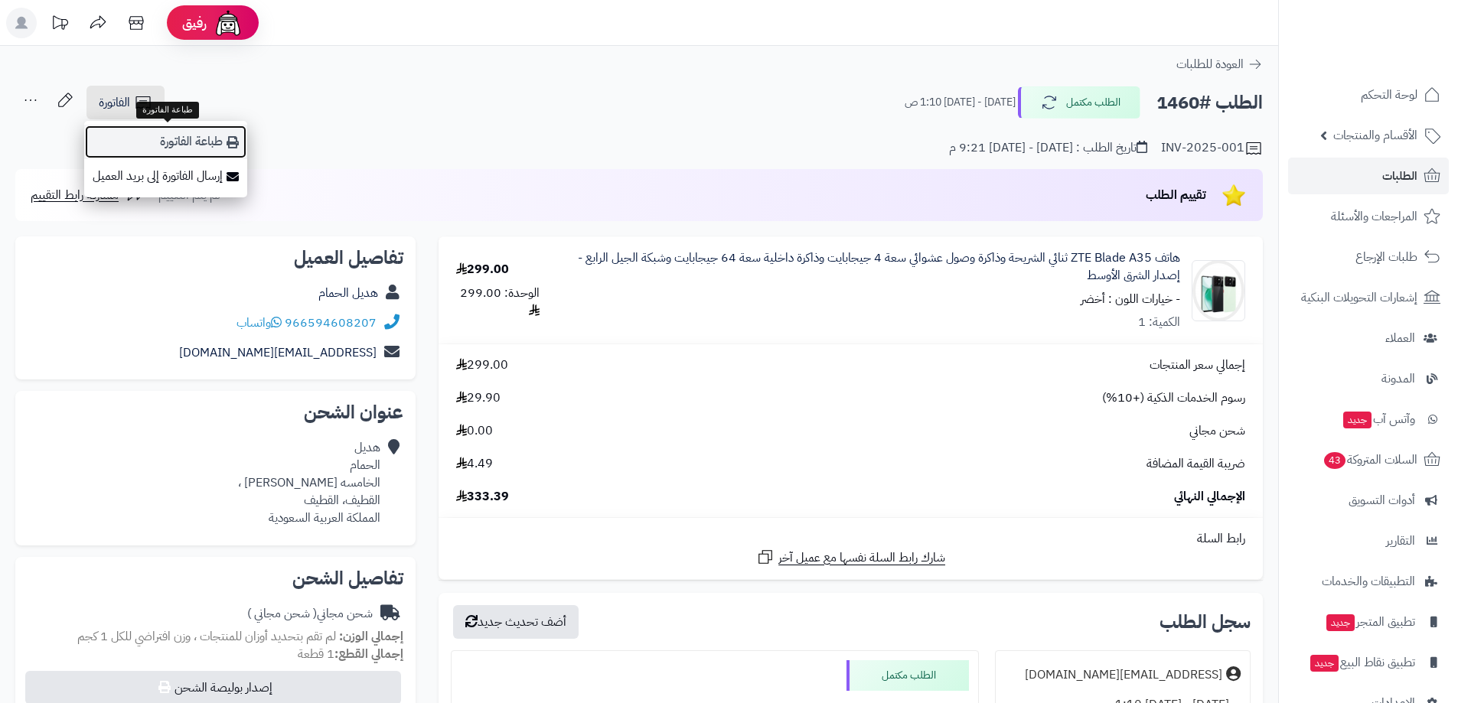
click at [216, 145] on link "طباعة الفاتورة" at bounding box center [165, 142] width 163 height 34
